Goal: Find specific page/section: Find specific page/section

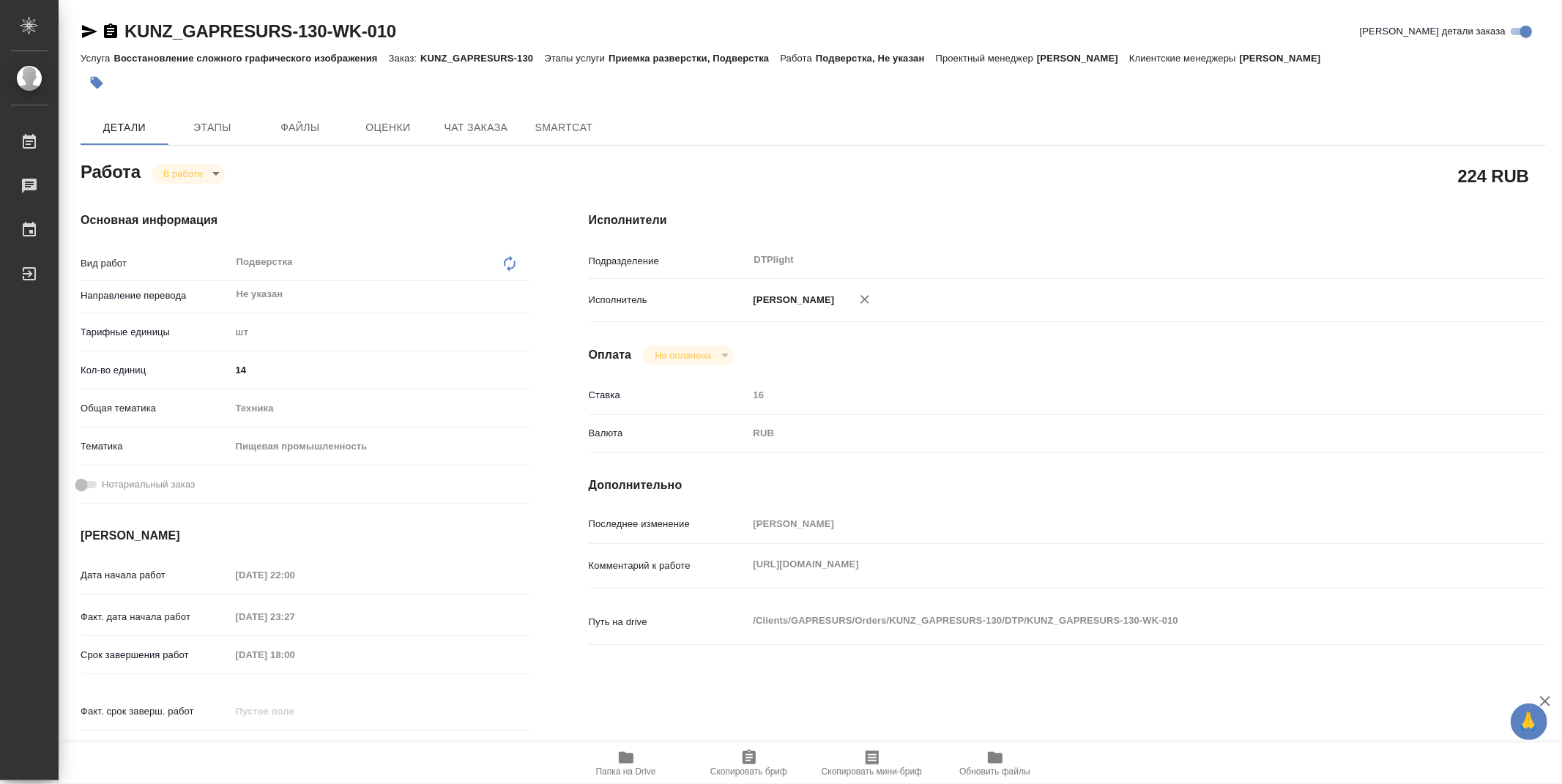
click at [1518, 244] on div "Исполнители Подразделение DTPlight ​ Исполнитель [PERSON_NAME] Оплата Не оплаче…" at bounding box center [1067, 495] width 1016 height 625
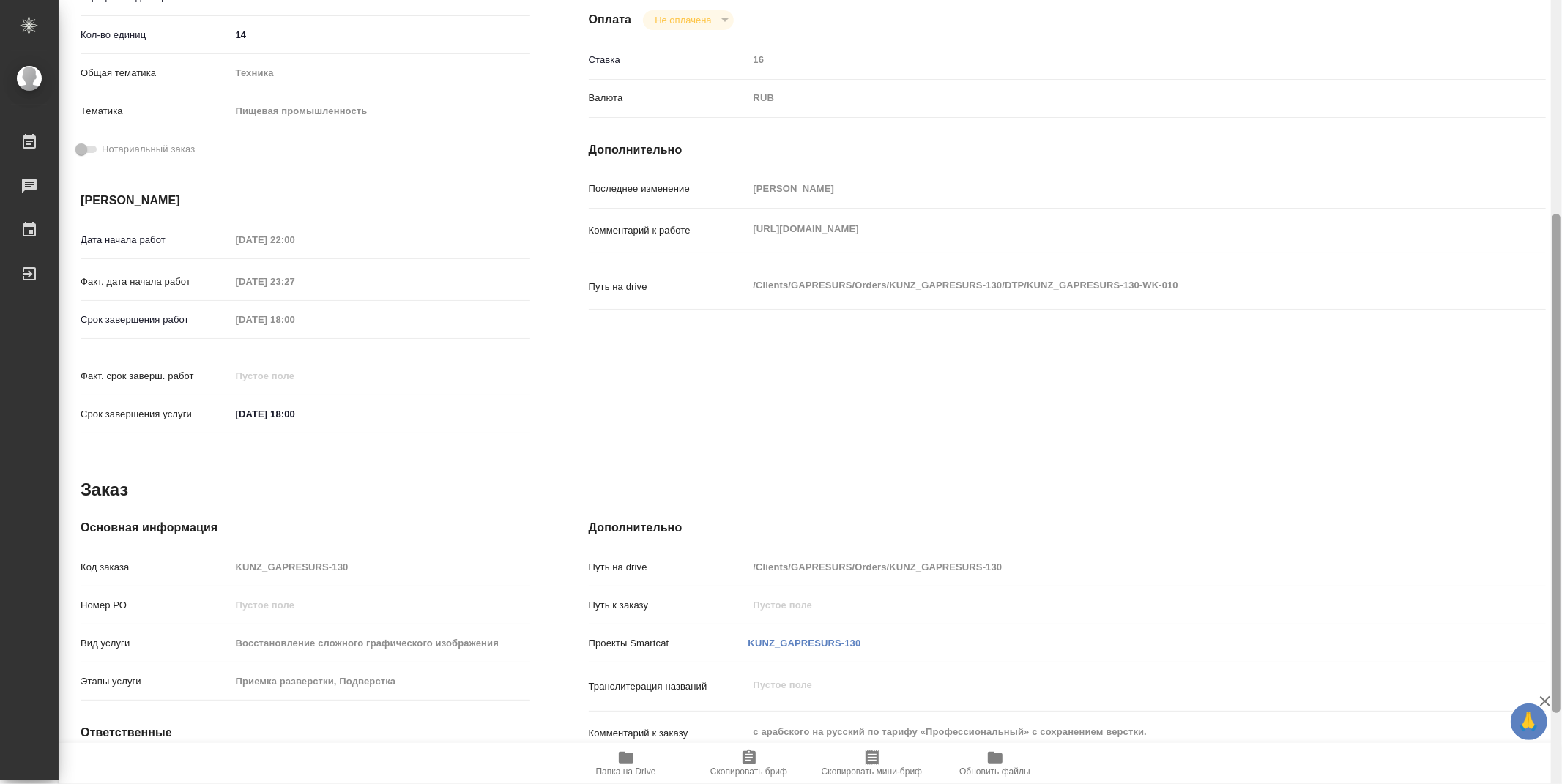
scroll to position [447, 0]
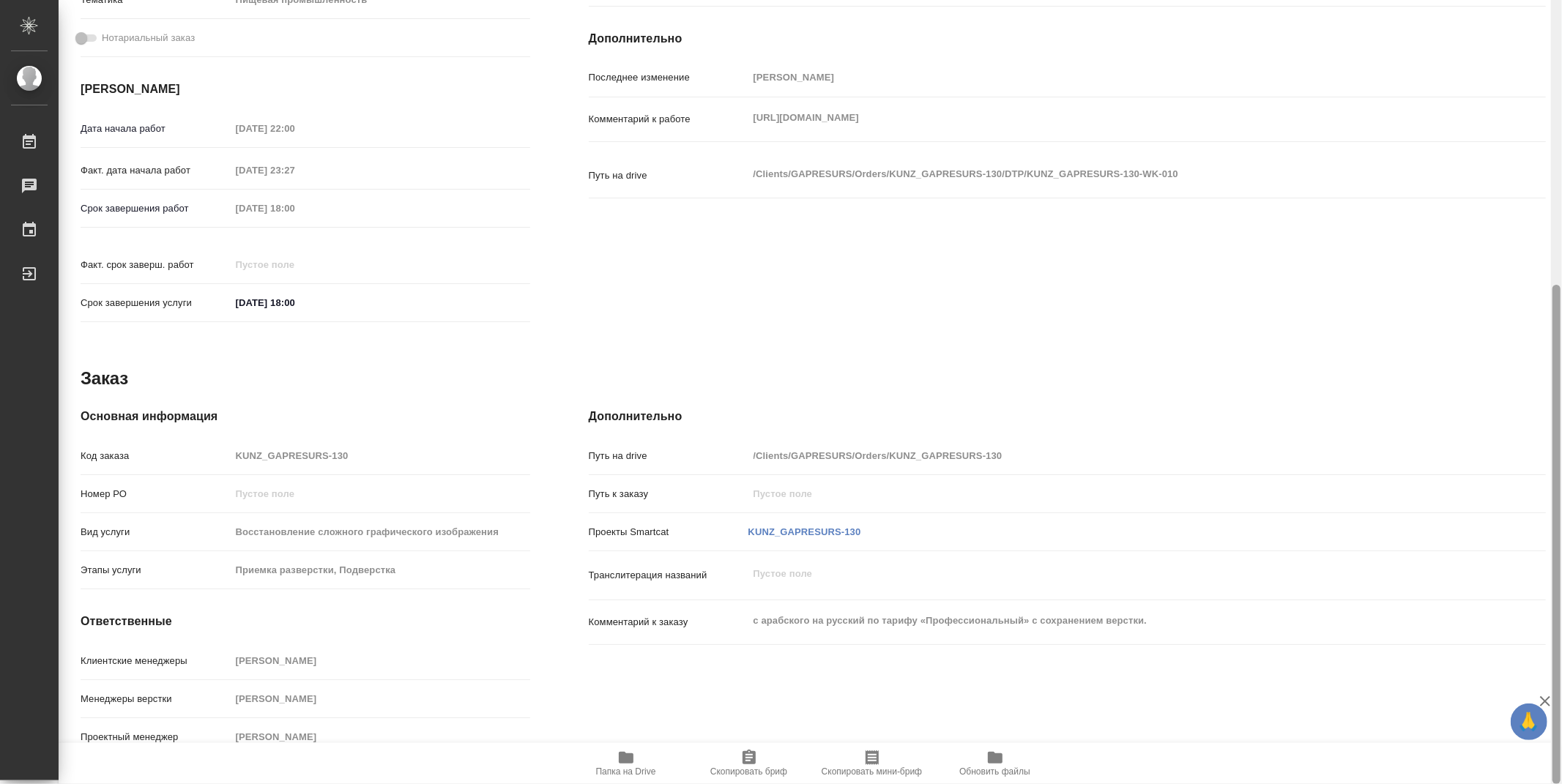
drag, startPoint x: 1555, startPoint y: 258, endPoint x: 1557, endPoint y: 635, distance: 377.0
click at [1557, 635] on div at bounding box center [1557, 534] width 8 height 499
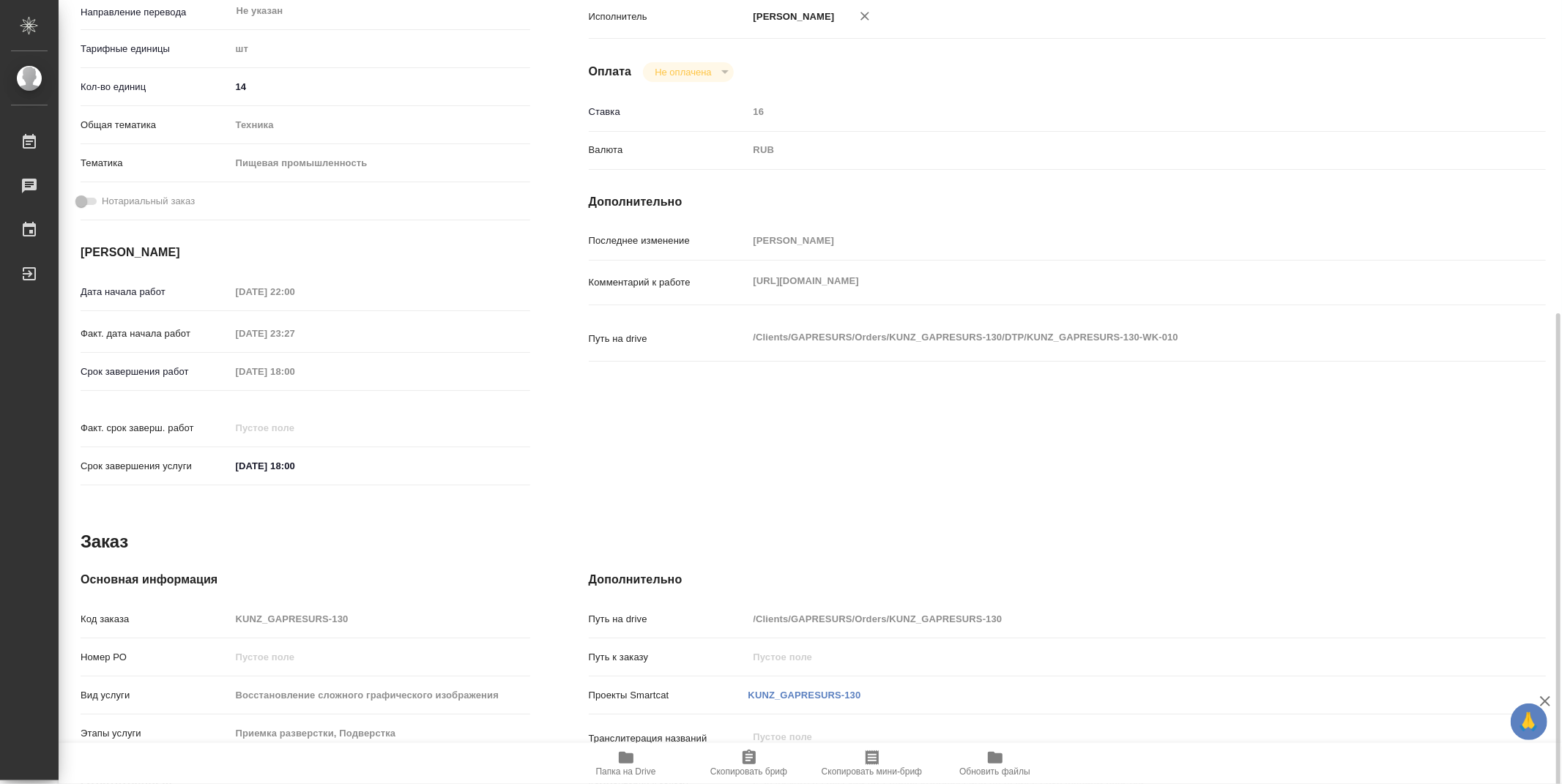
scroll to position [364, 0]
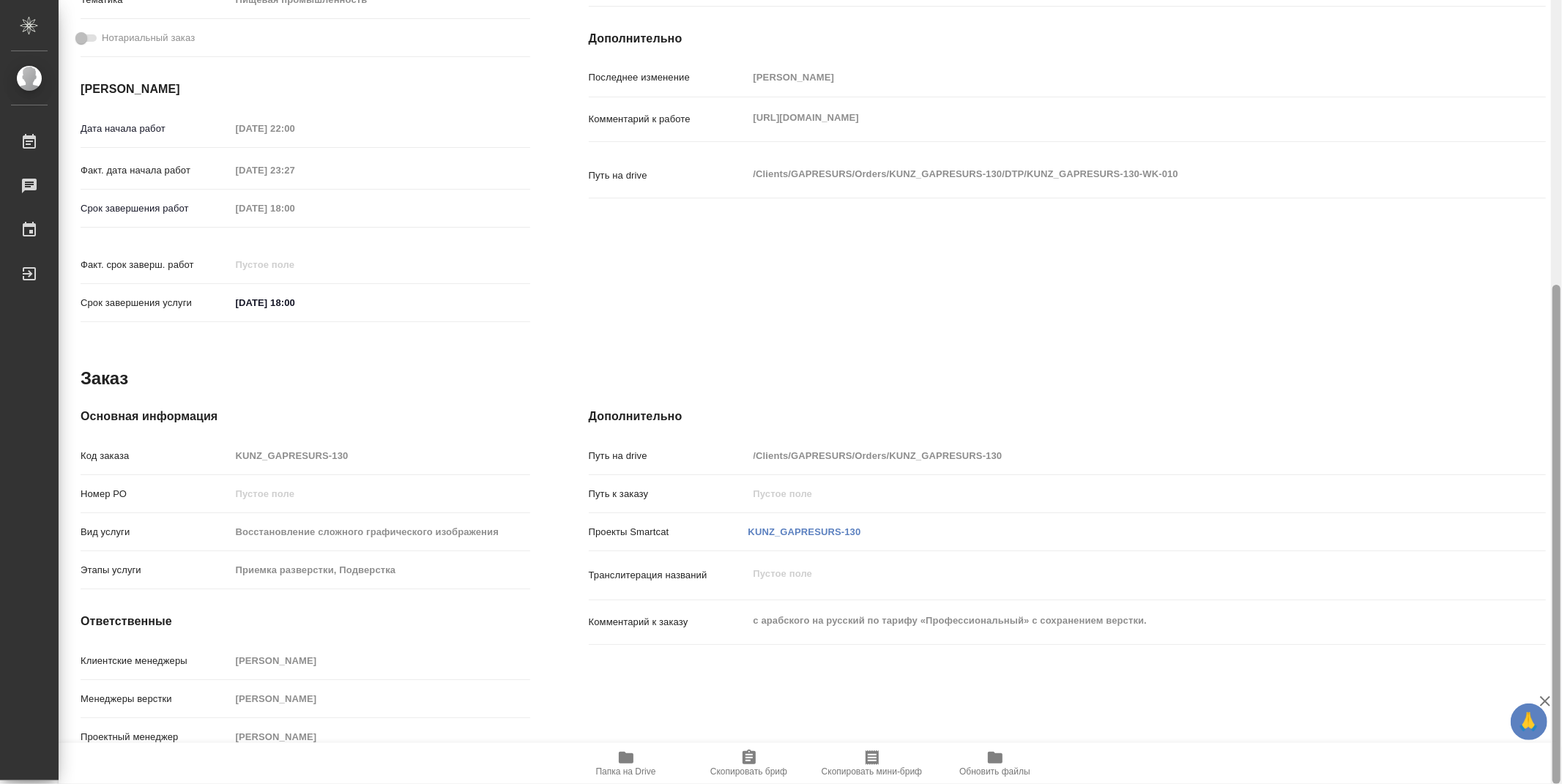
drag, startPoint x: 1561, startPoint y: 537, endPoint x: 1555, endPoint y: 313, distance: 224.1
click at [1555, 313] on div at bounding box center [1557, 392] width 11 height 784
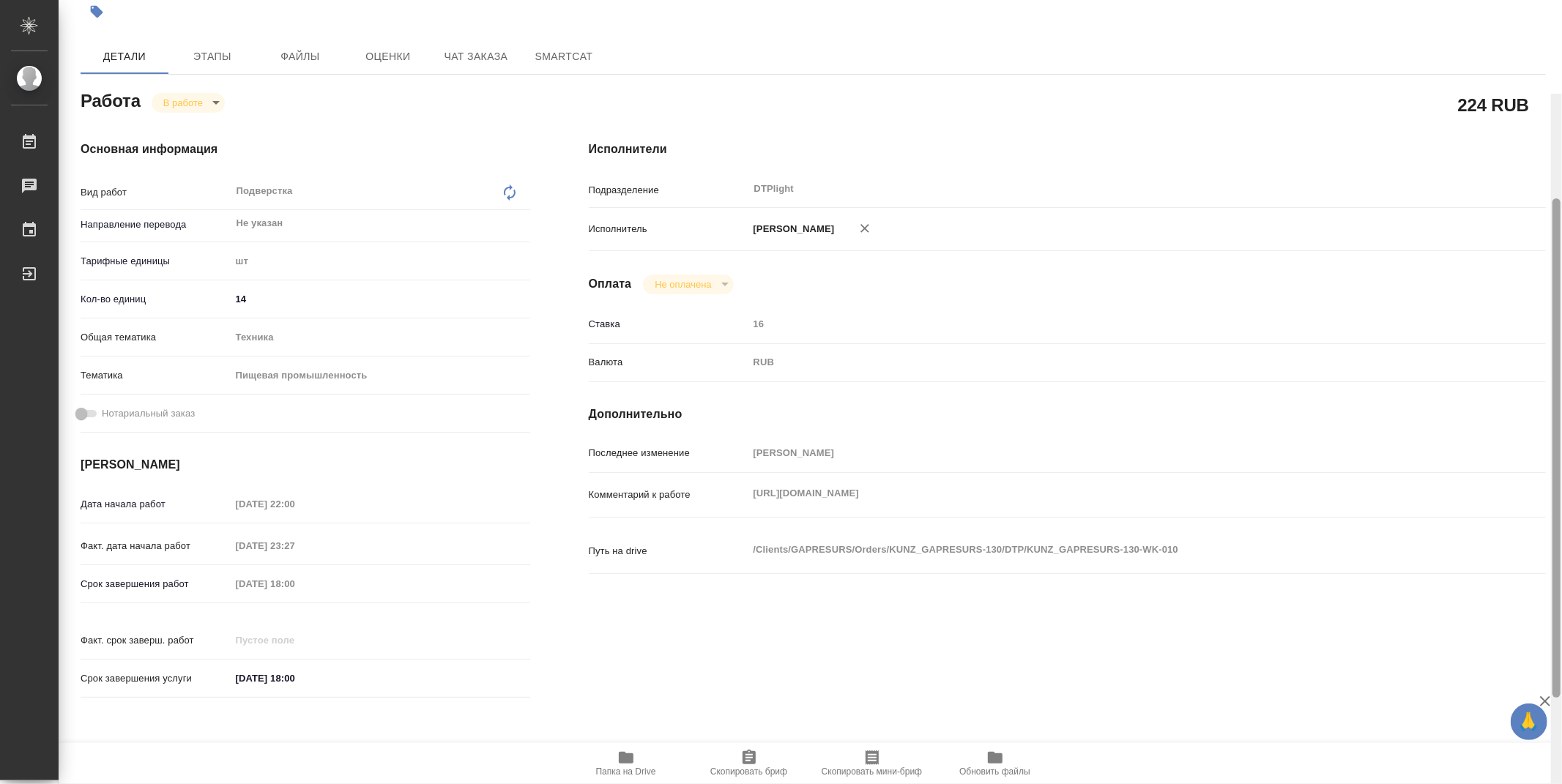
drag, startPoint x: 1555, startPoint y: 313, endPoint x: 1488, endPoint y: 59, distance: 262.7
click at [1507, 67] on div "KUNZ_GAPRESURS-130-WK-010 Кратко детали заказа Услуга Восстановление сложного г…" at bounding box center [810, 392] width 1504 height 784
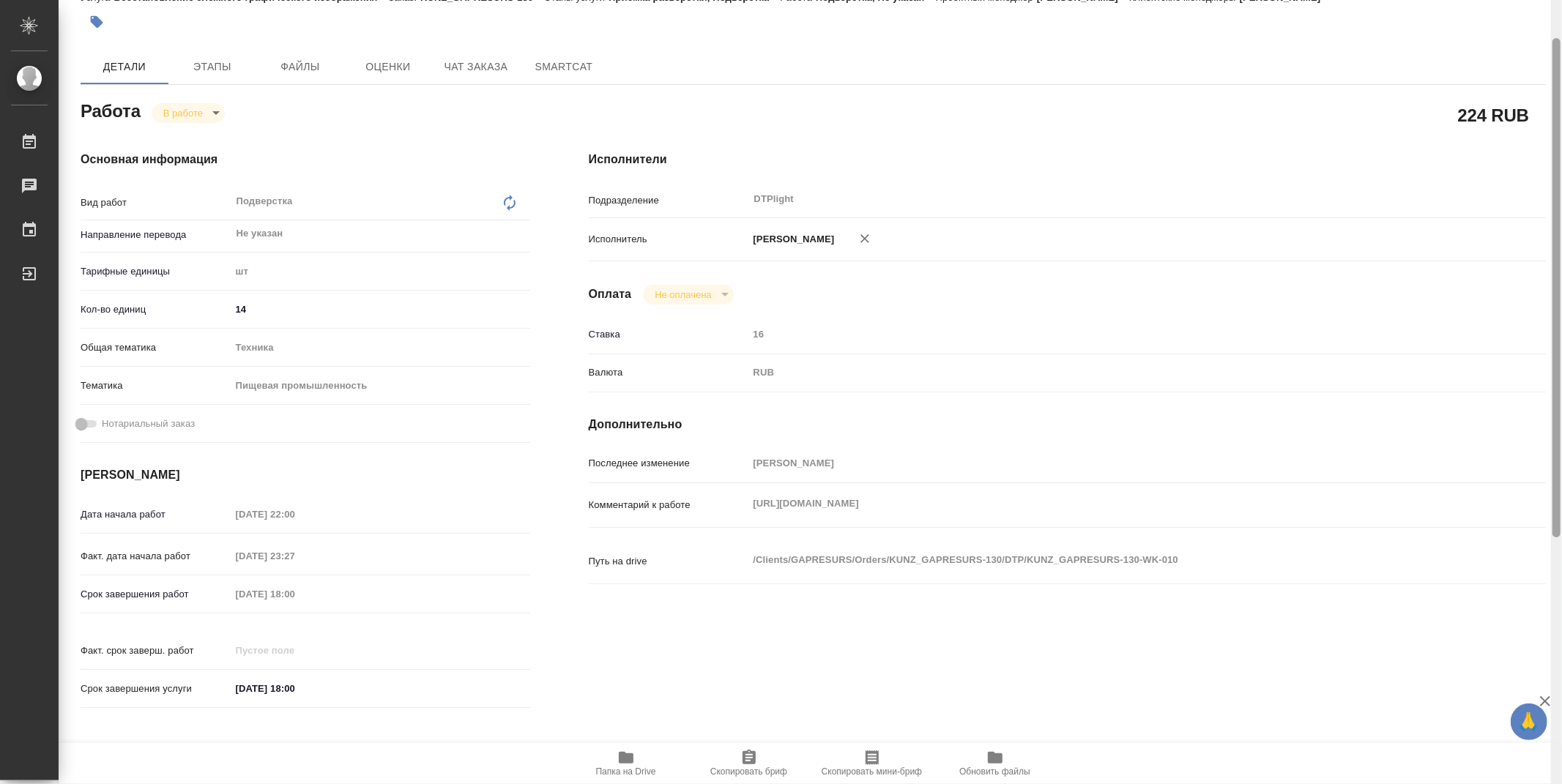
scroll to position [0, 0]
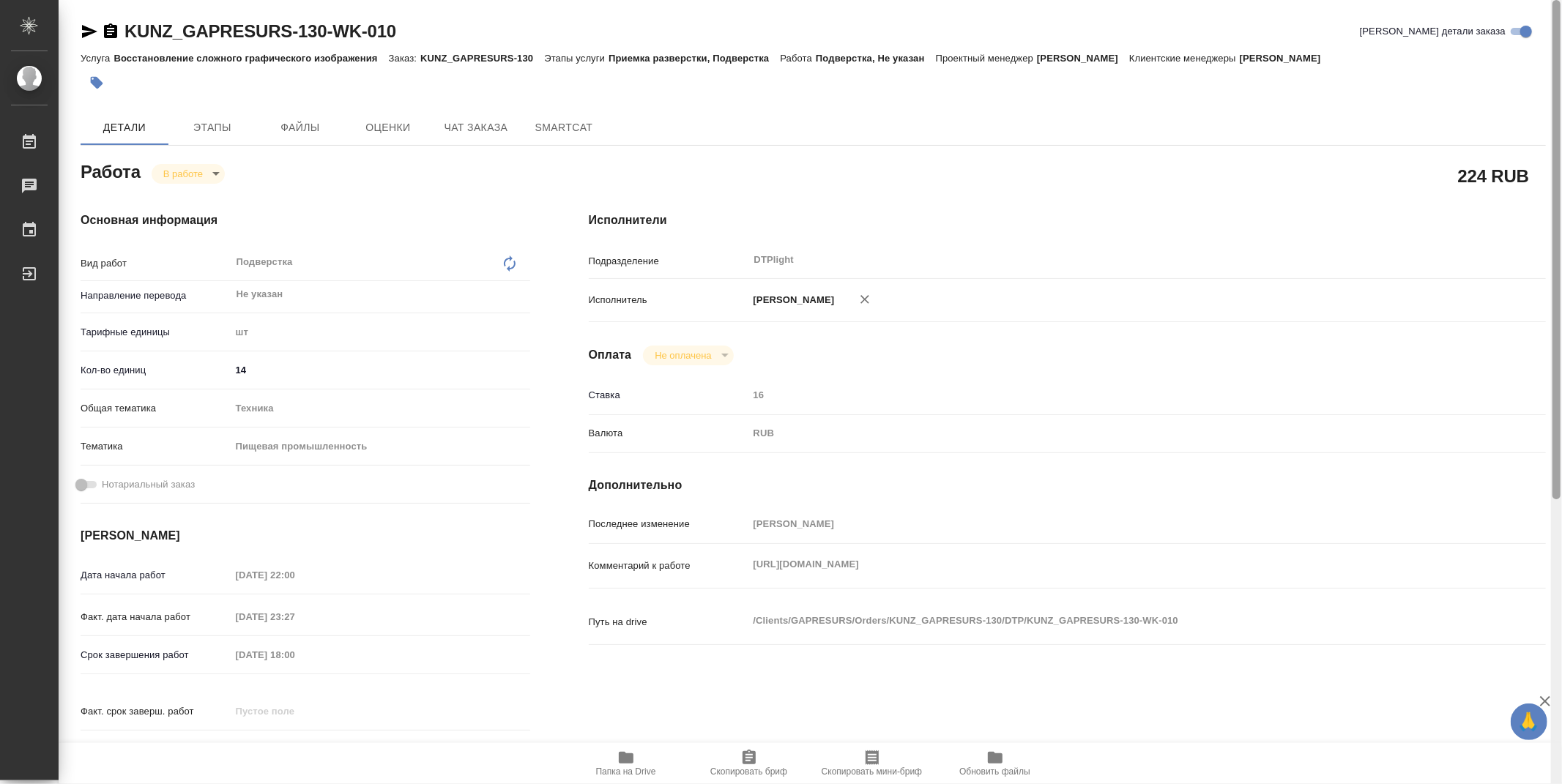
drag, startPoint x: 1557, startPoint y: 345, endPoint x: 1555, endPoint y: 260, distance: 85.0
click at [1555, 260] on div at bounding box center [1557, 250] width 8 height 499
click at [91, 32] on icon "button" at bounding box center [89, 31] width 16 height 13
